Goal: Task Accomplishment & Management: Use online tool/utility

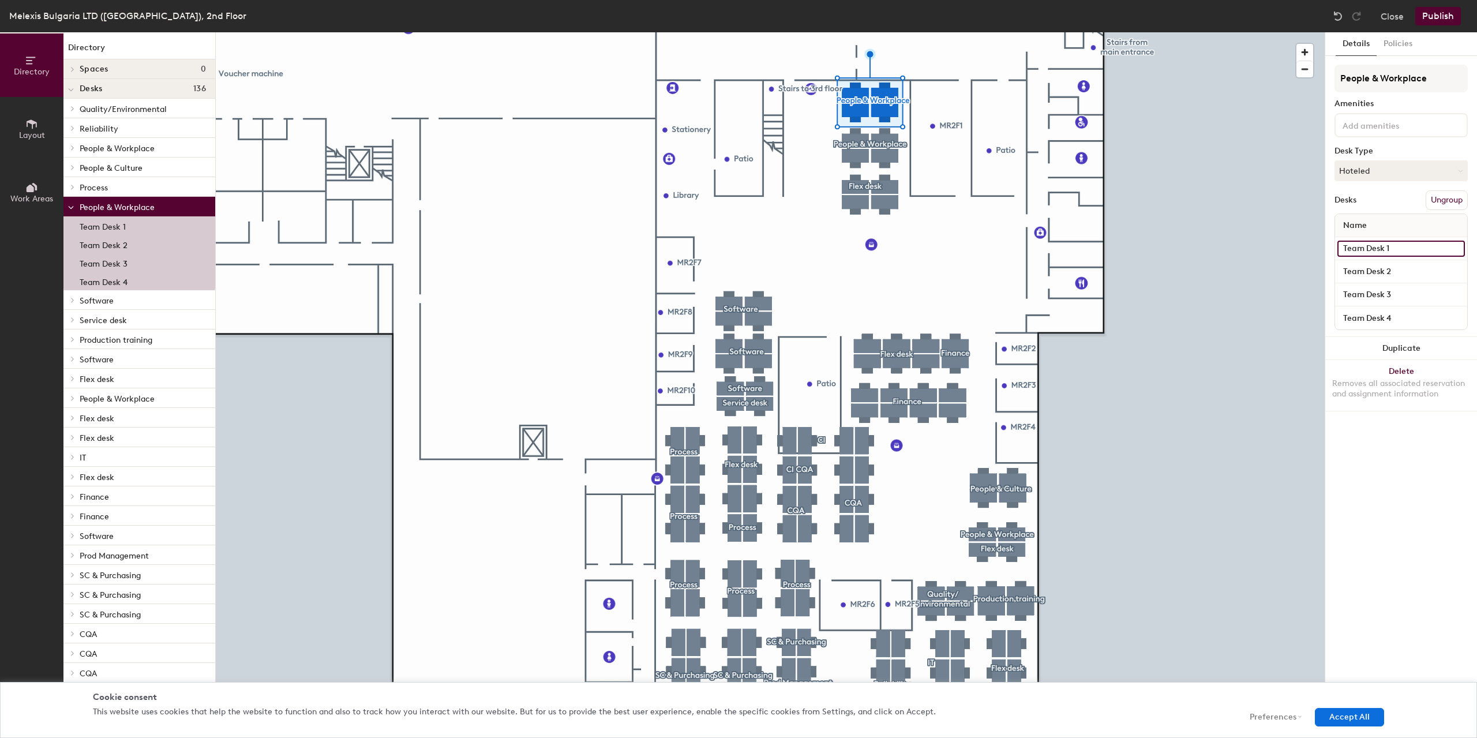
click at [1358, 250] on input "Team Desk 1" at bounding box center [1401, 249] width 128 height 16
click at [1358, 271] on input "Team Desk 2" at bounding box center [1401, 272] width 128 height 16
click at [1358, 292] on input "Team Desk 3" at bounding box center [1401, 295] width 128 height 16
click at [1354, 314] on input "Team Desk 4" at bounding box center [1401, 318] width 128 height 16
click at [1391, 14] on button "Close" at bounding box center [1392, 16] width 23 height 18
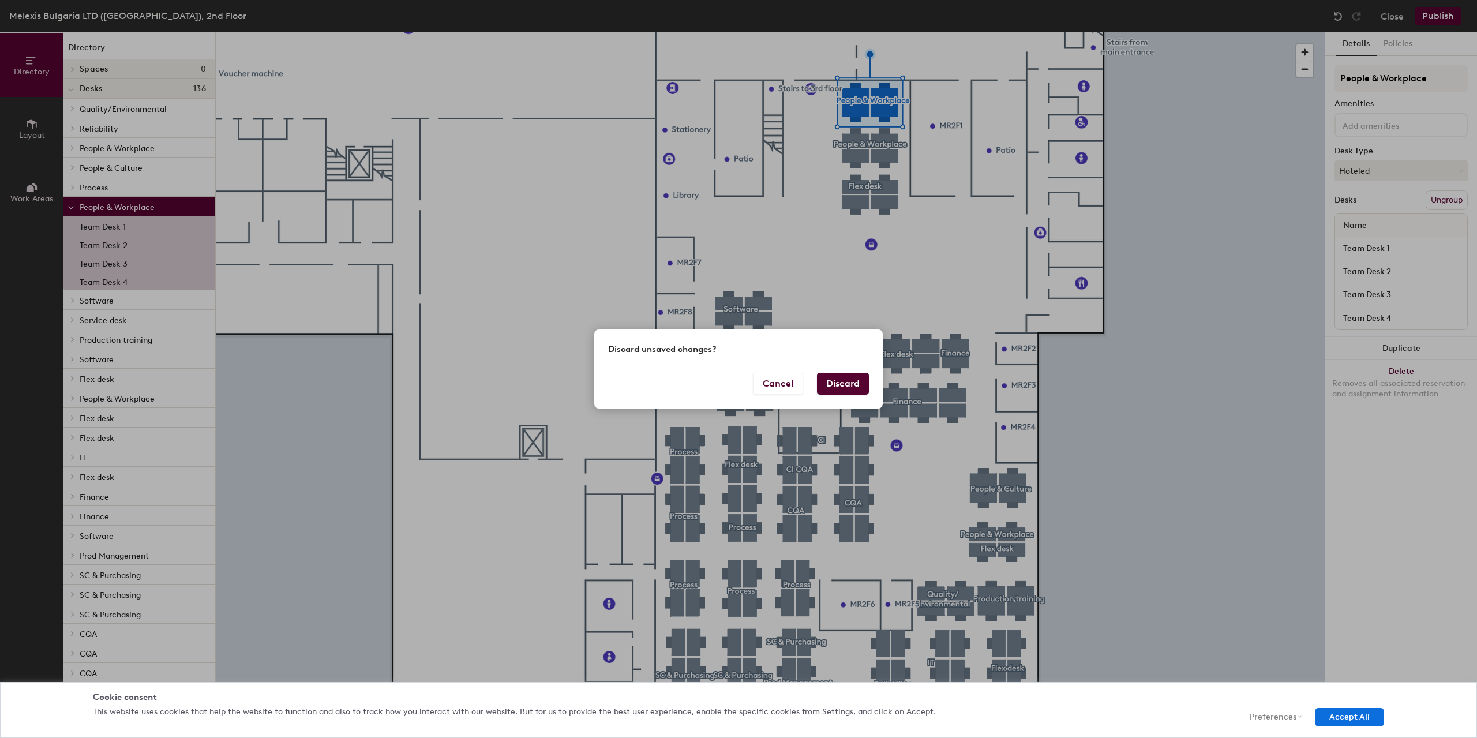
click at [839, 383] on button "Discard" at bounding box center [843, 384] width 52 height 22
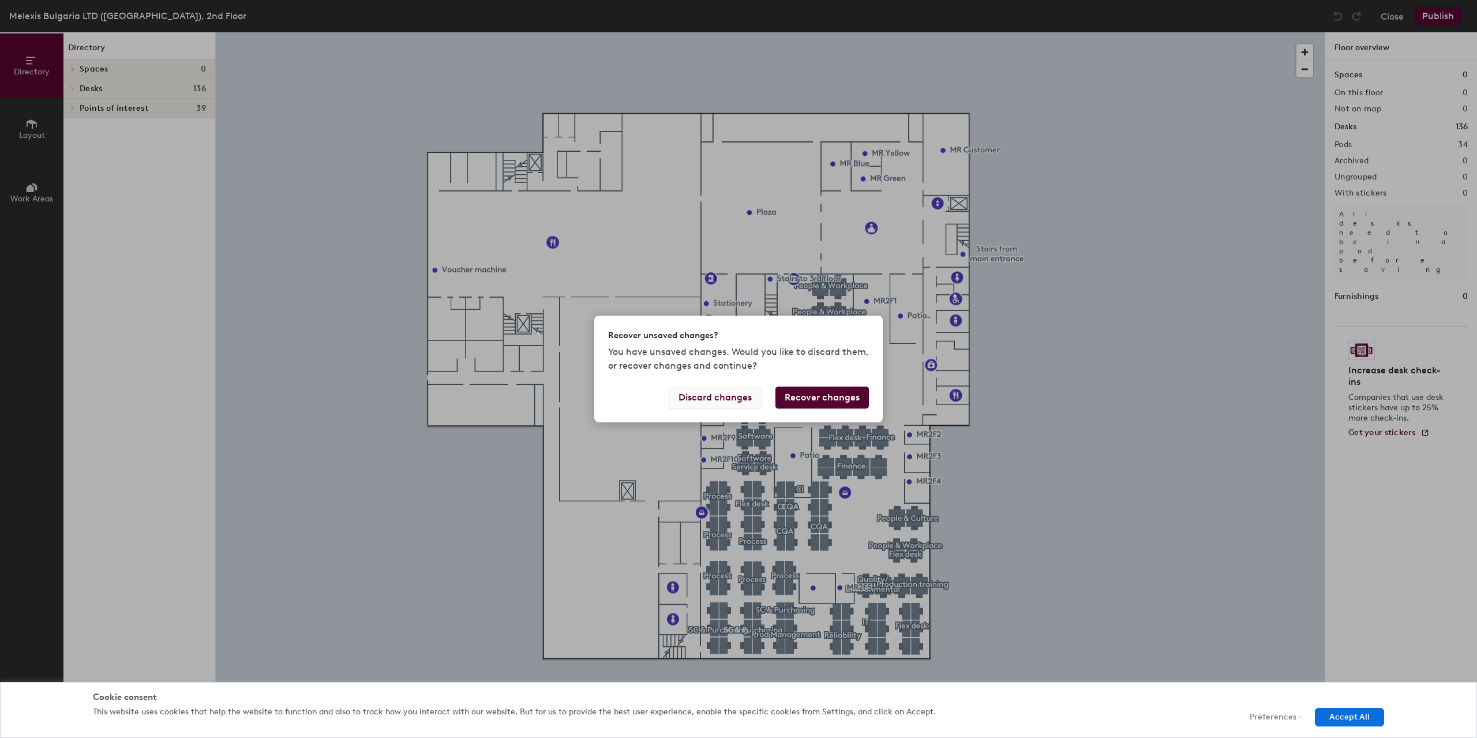
click at [726, 400] on button "Discard changes" at bounding box center [715, 398] width 93 height 22
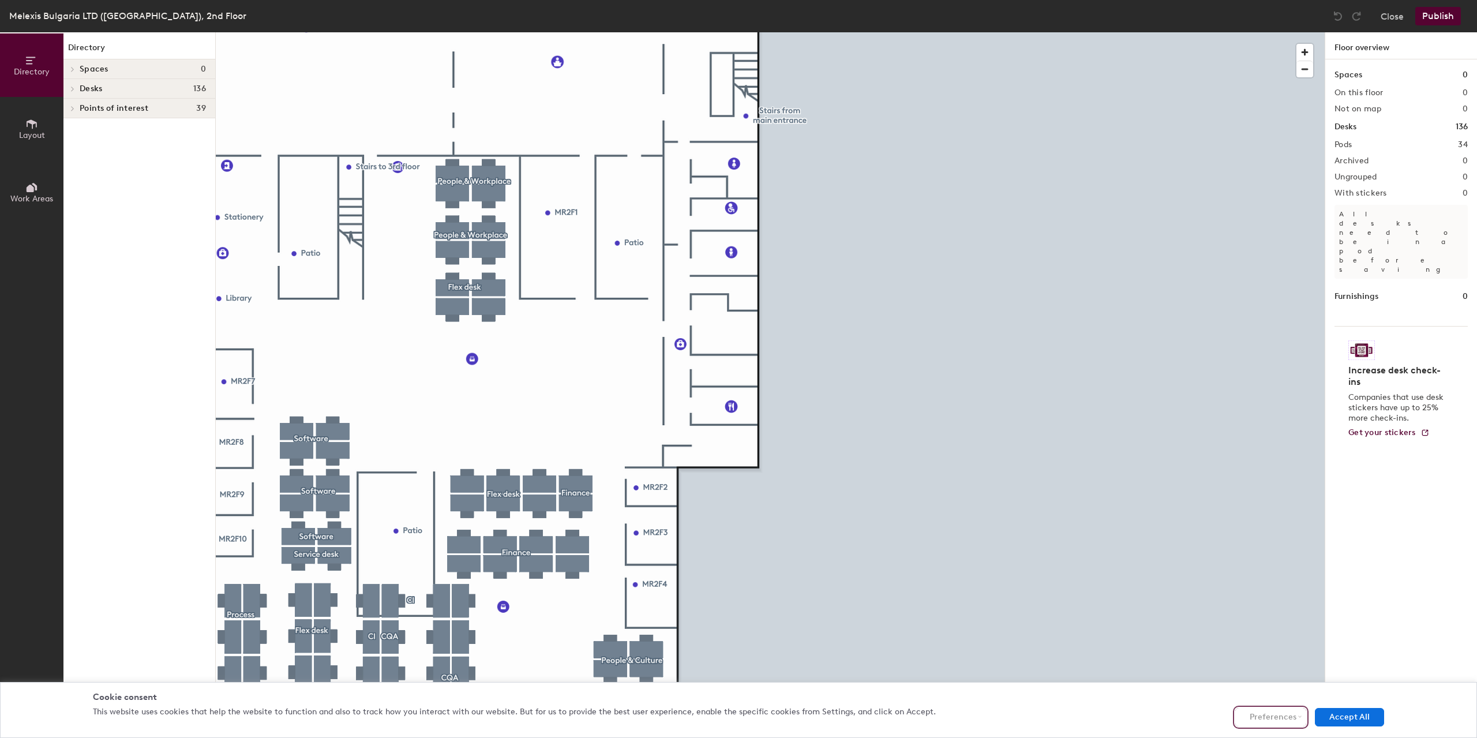
click at [1284, 719] on button "Preferences" at bounding box center [1270, 717] width 71 height 18
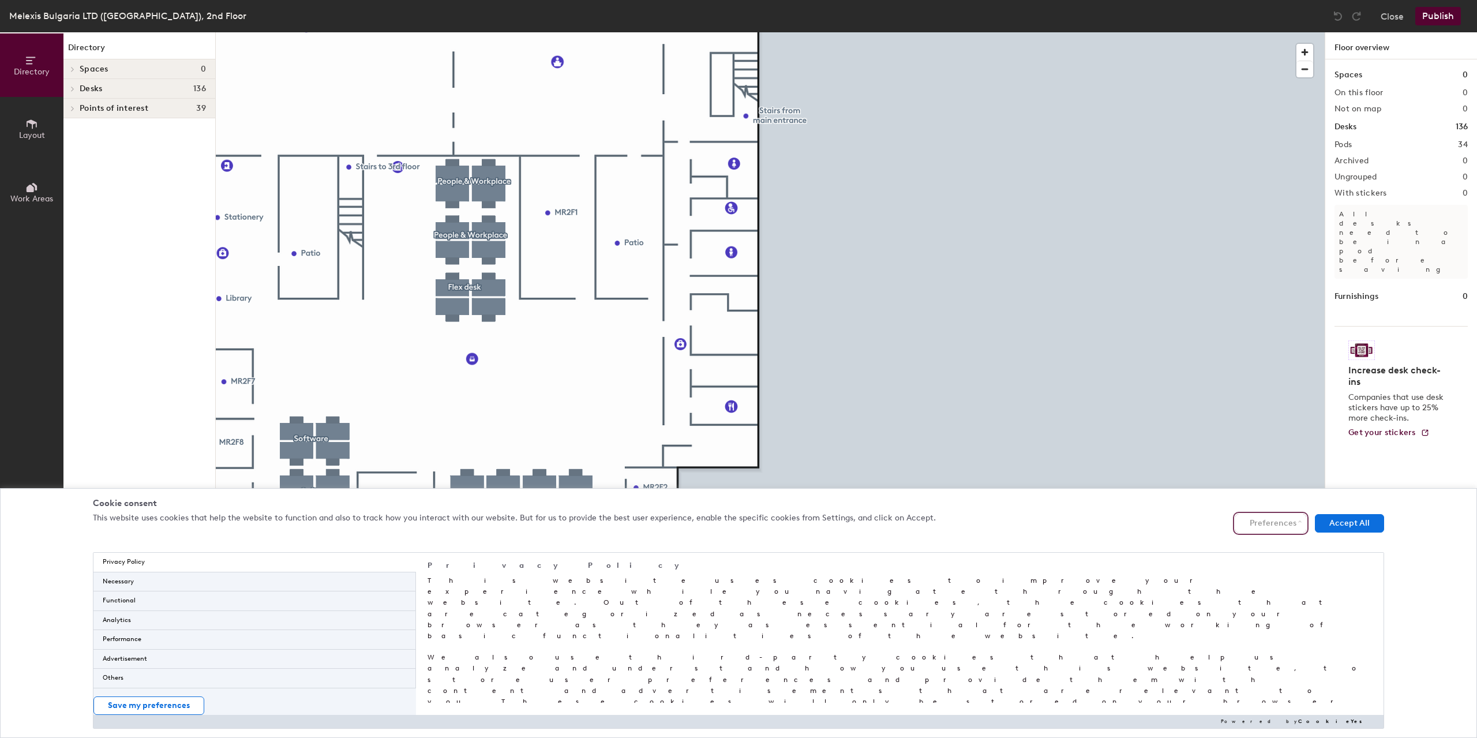
click at [1266, 523] on button "Preferences" at bounding box center [1270, 523] width 71 height 18
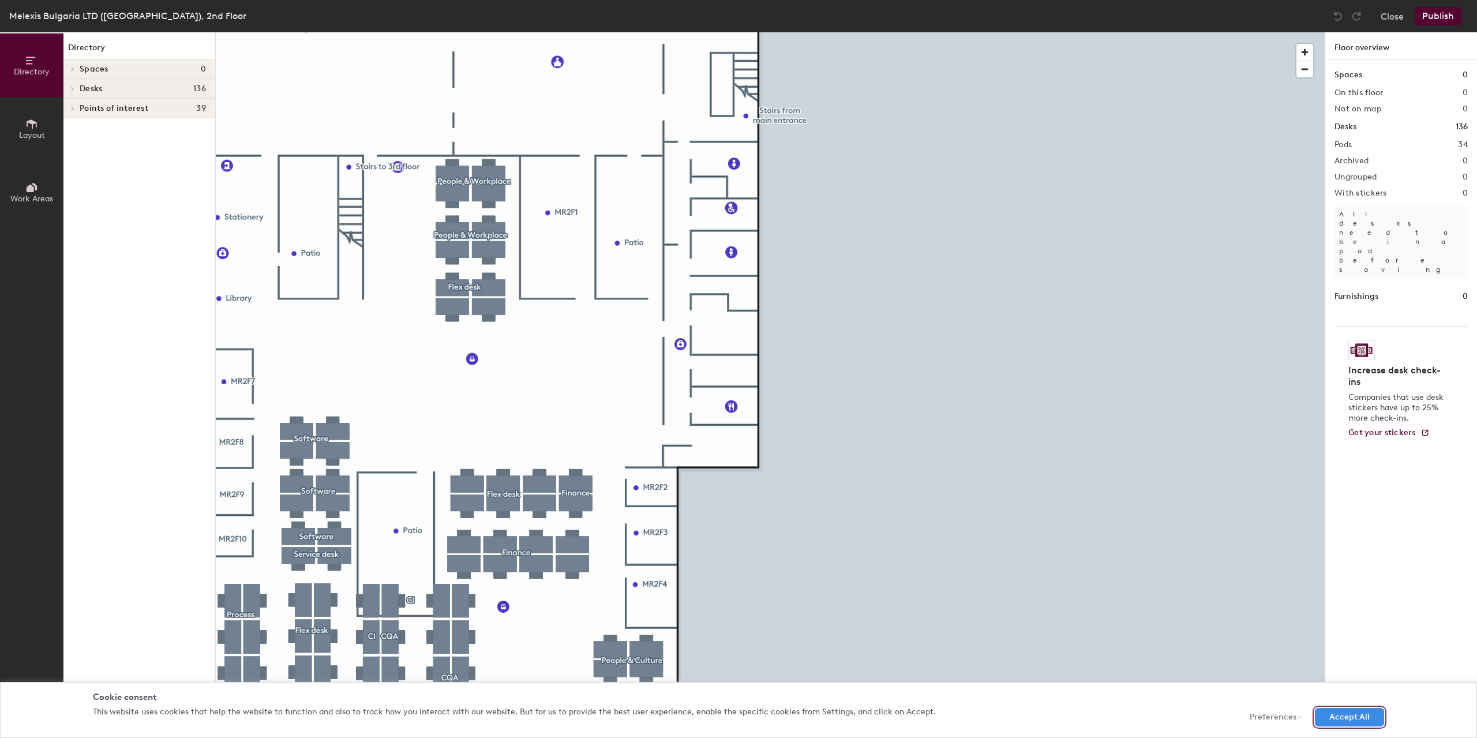
click at [1342, 718] on button "Accept All" at bounding box center [1349, 717] width 69 height 18
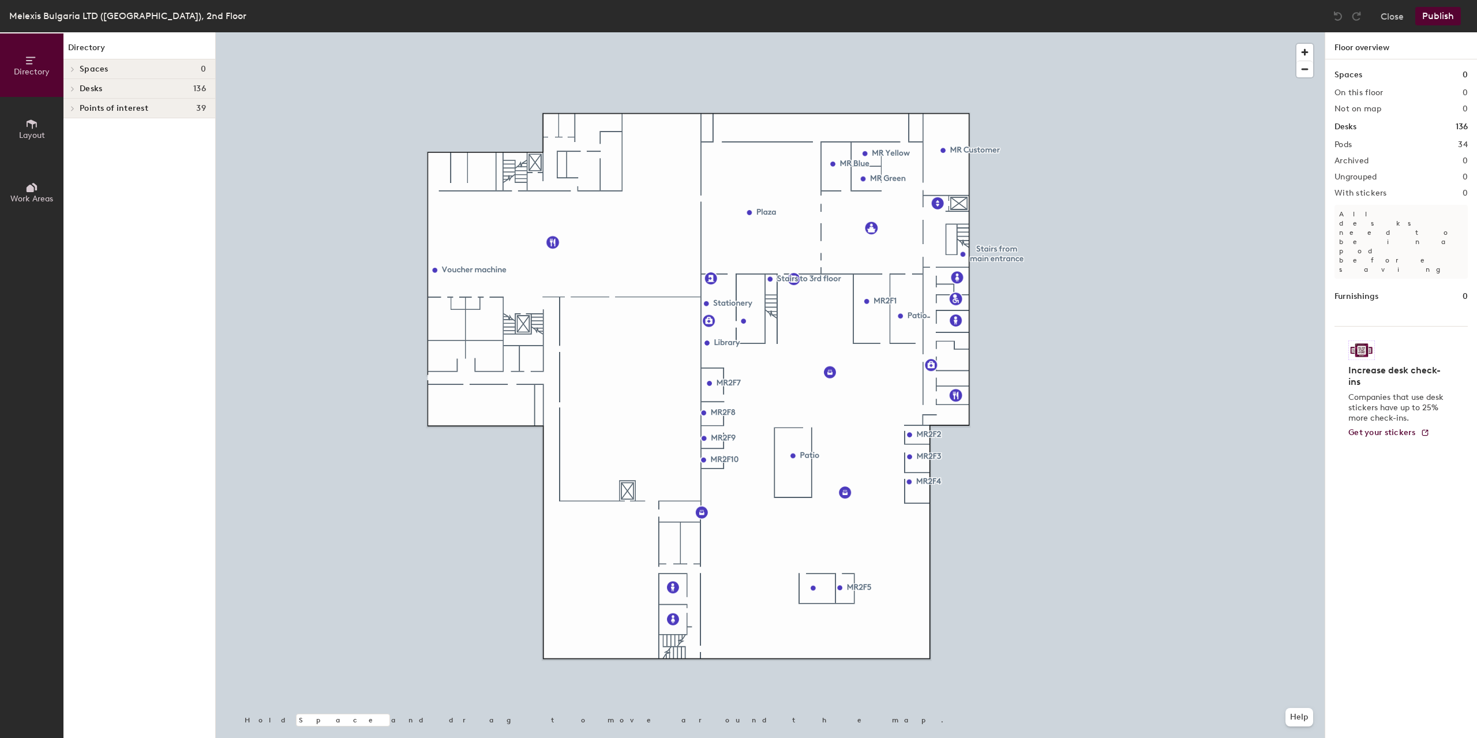
click at [901, 32] on div at bounding box center [770, 32] width 1109 height 0
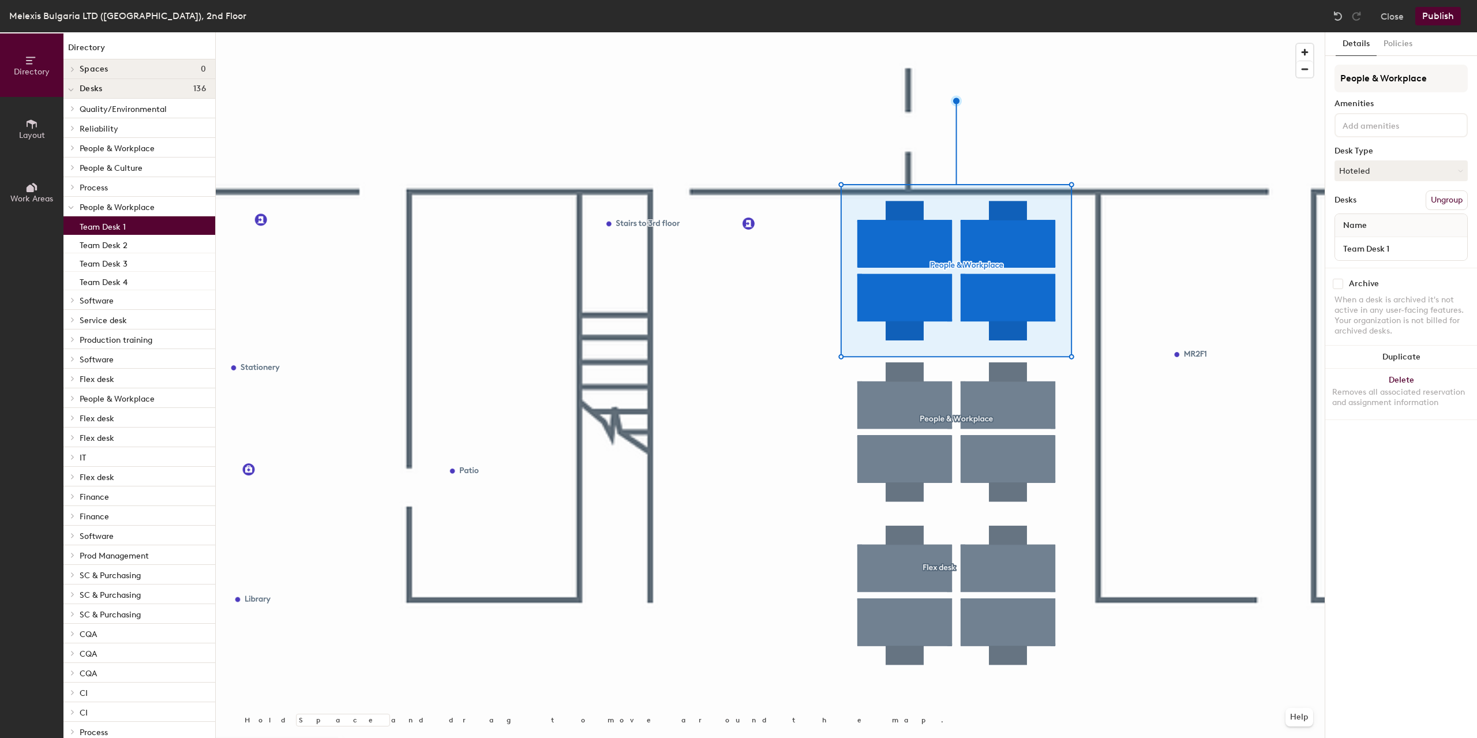
click at [95, 230] on p "Team Desk 1" at bounding box center [103, 225] width 46 height 13
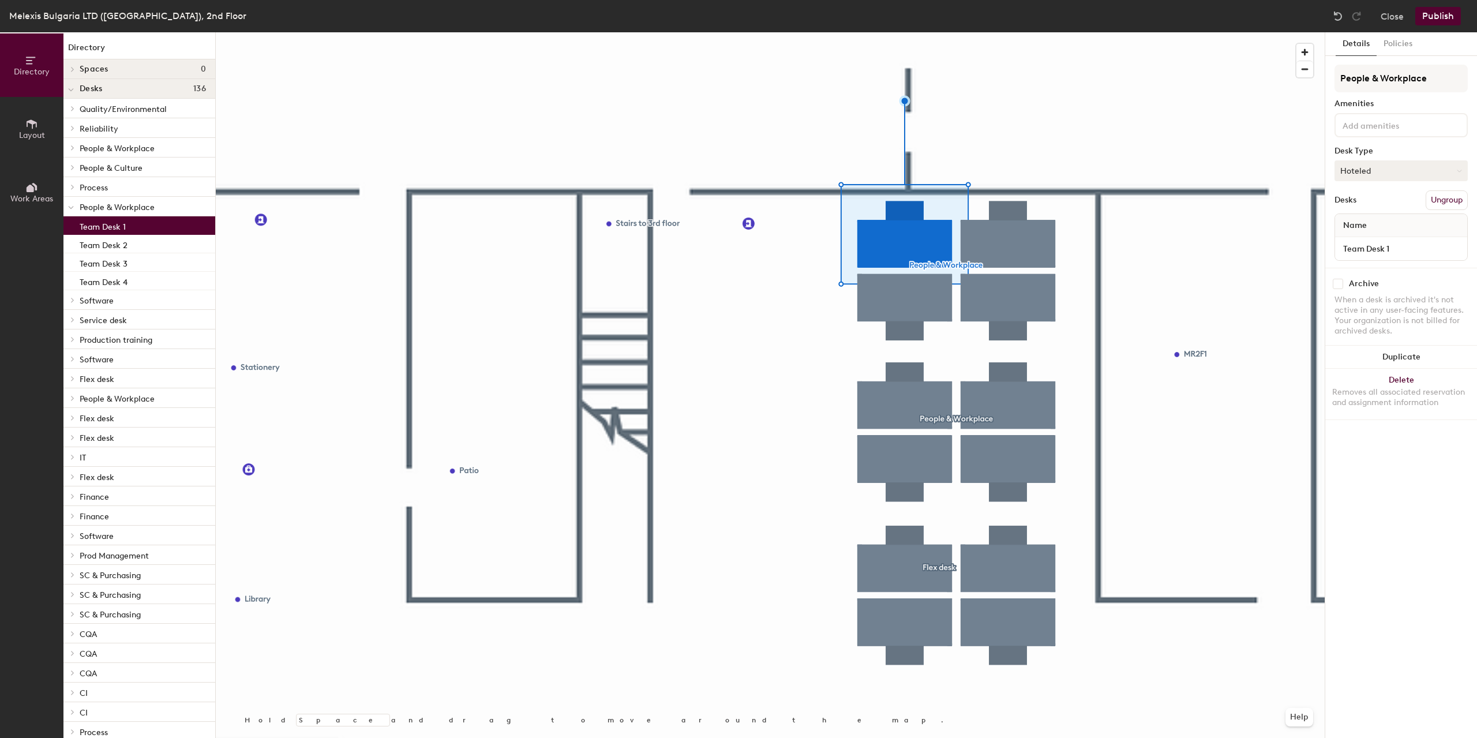
click at [1456, 171] on button "Hoteled" at bounding box center [1401, 170] width 133 height 21
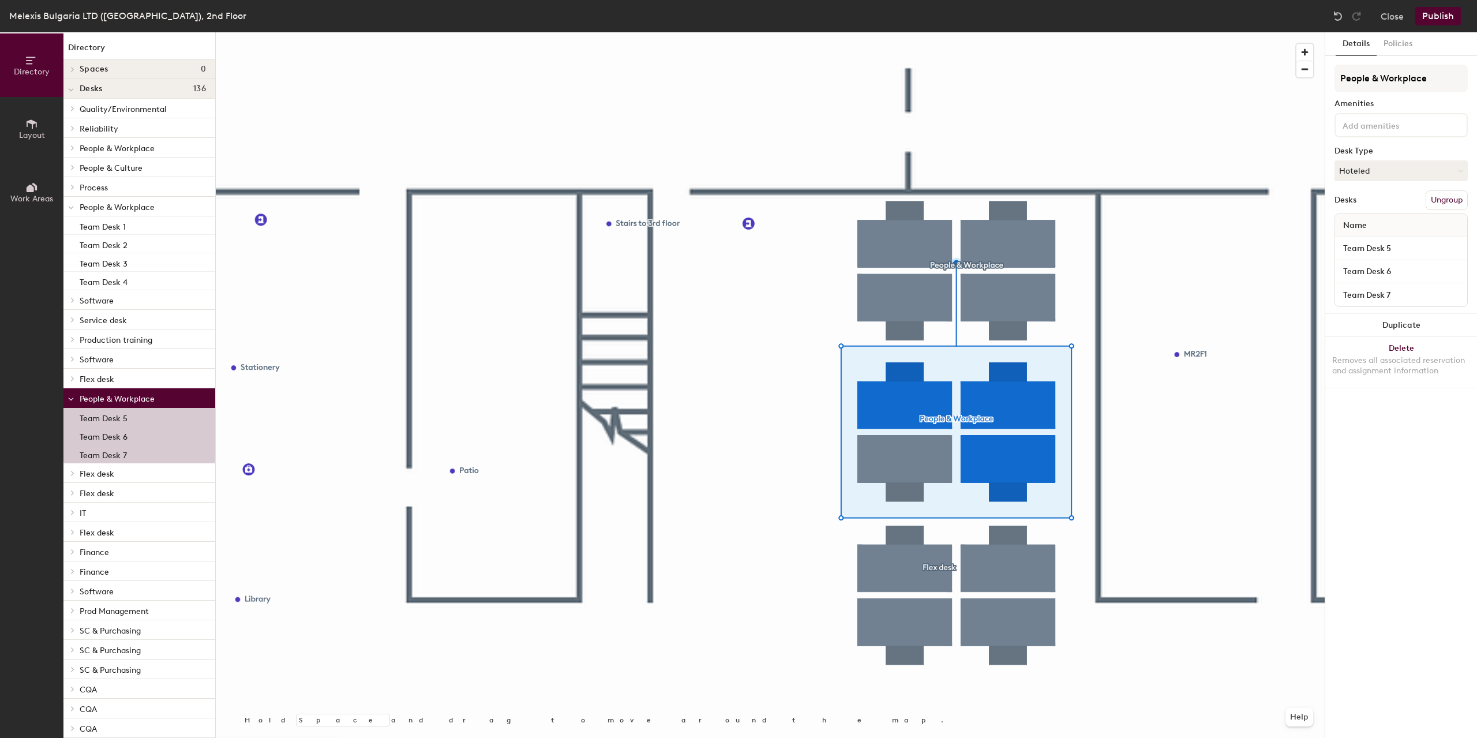
click at [107, 416] on p "Team Desk 5" at bounding box center [104, 416] width 48 height 13
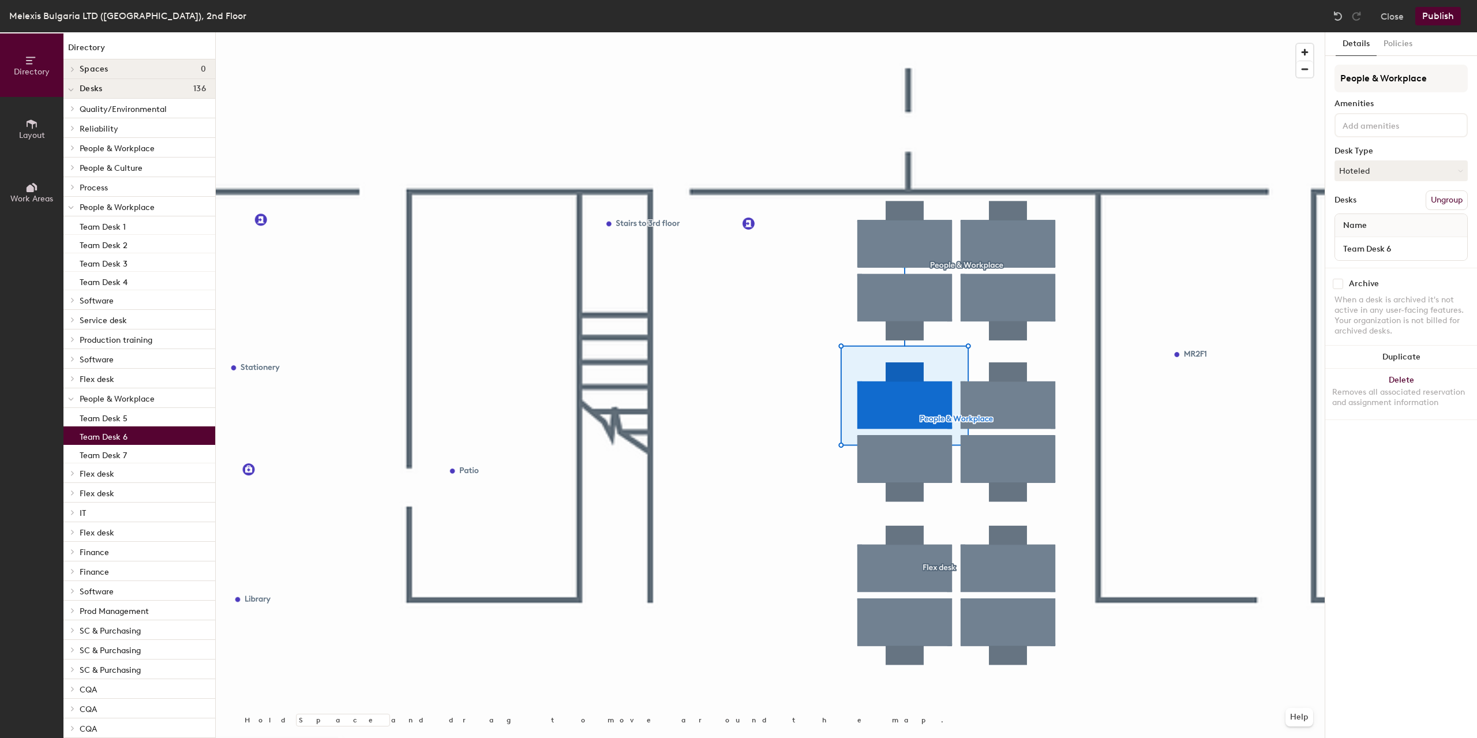
click at [116, 433] on p "Team Desk 6" at bounding box center [104, 435] width 48 height 13
click at [114, 457] on p "Team Desk 7" at bounding box center [103, 453] width 47 height 13
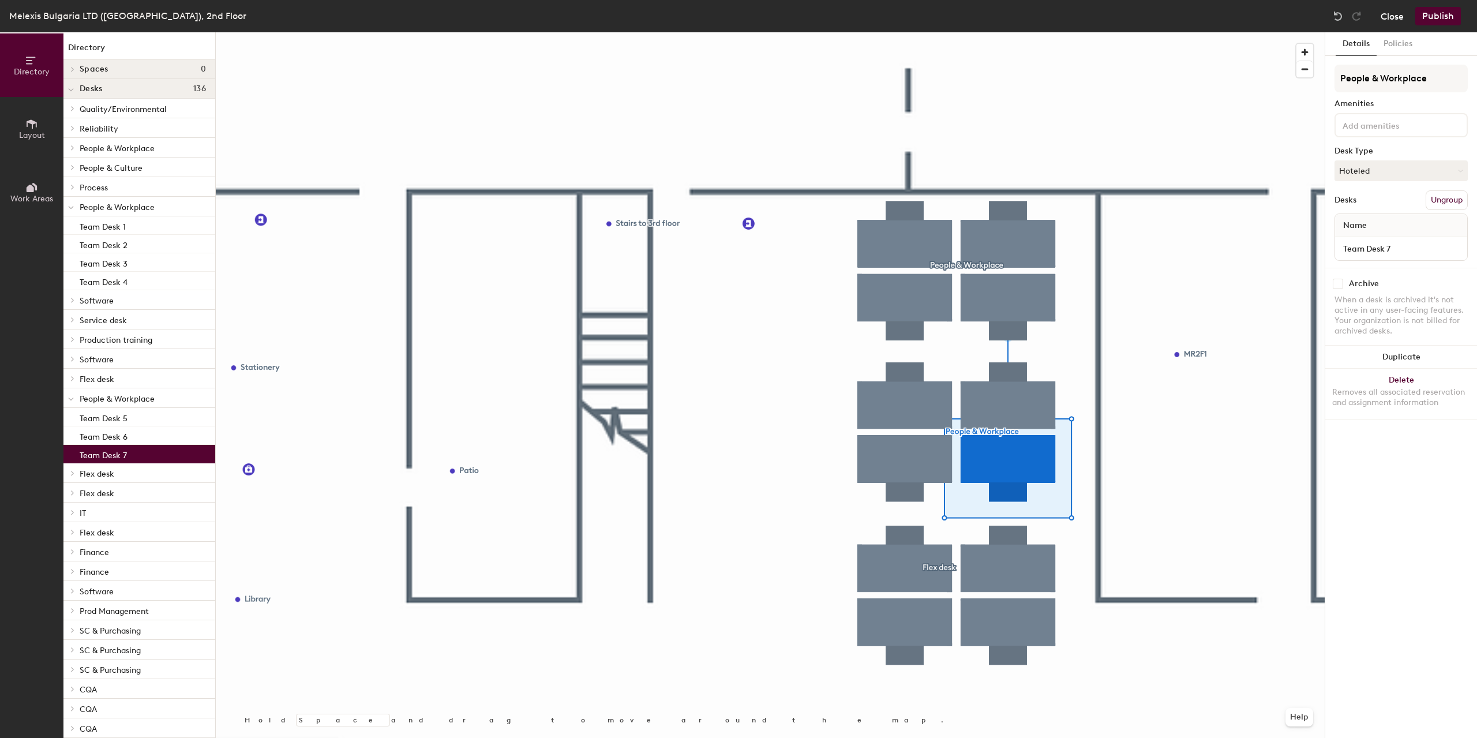
click at [1394, 14] on button "Close" at bounding box center [1392, 16] width 23 height 18
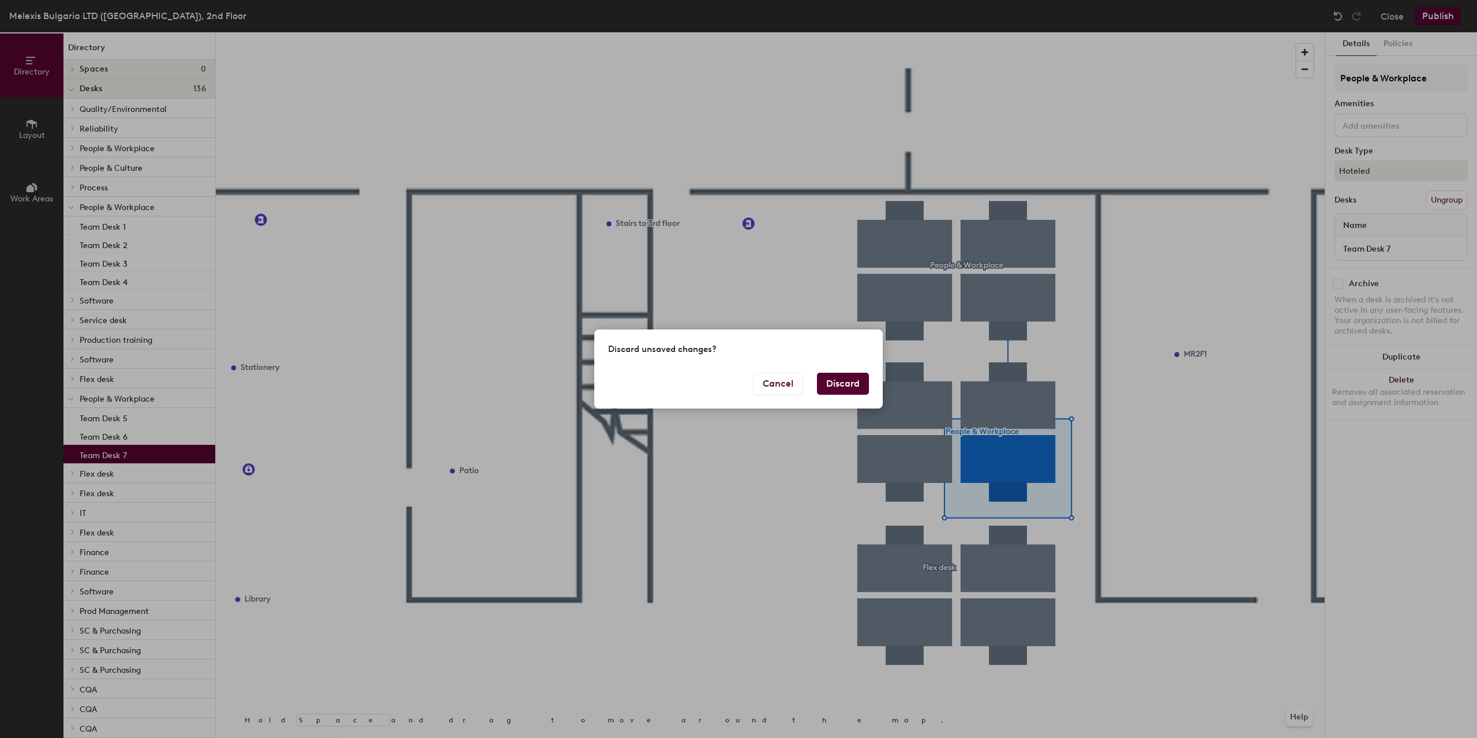
click at [845, 388] on button "Discard" at bounding box center [843, 384] width 52 height 22
